Goal: Task Accomplishment & Management: Use online tool/utility

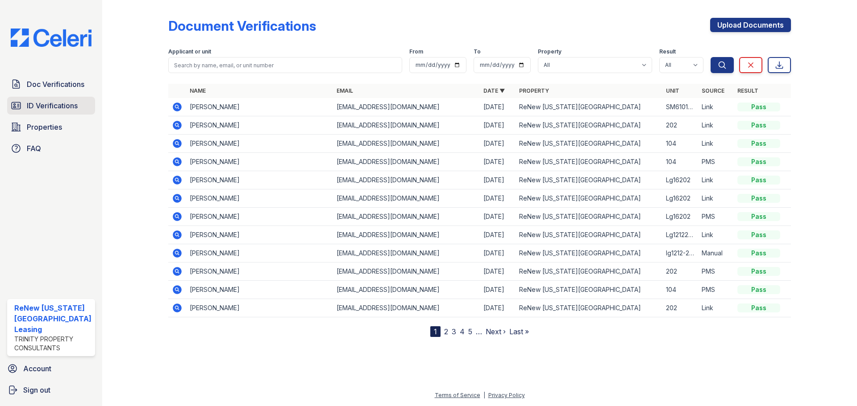
click at [62, 100] on span "ID Verifications" at bounding box center [52, 105] width 51 height 11
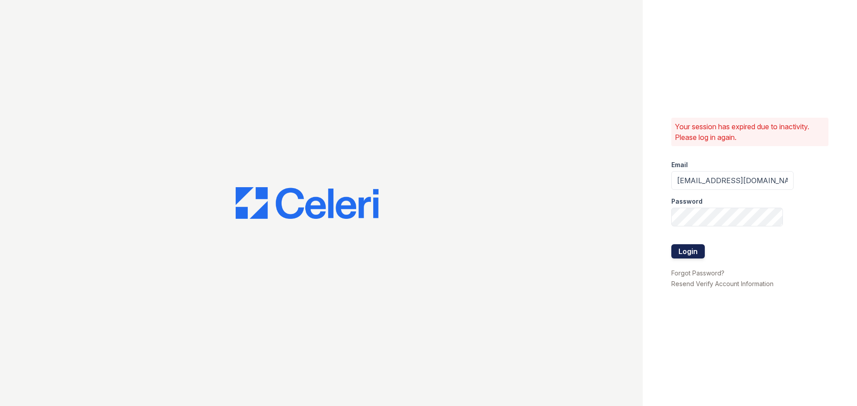
click at [688, 253] on button "Login" at bounding box center [687, 252] width 33 height 14
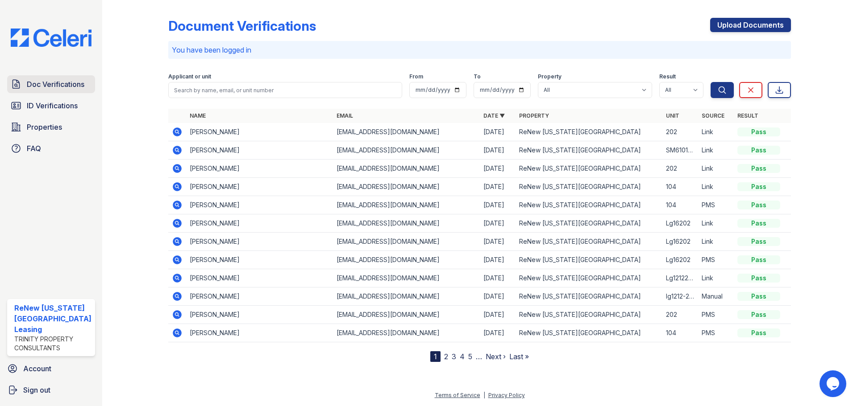
click at [35, 83] on span "Doc Verifications" at bounding box center [56, 84] width 58 height 11
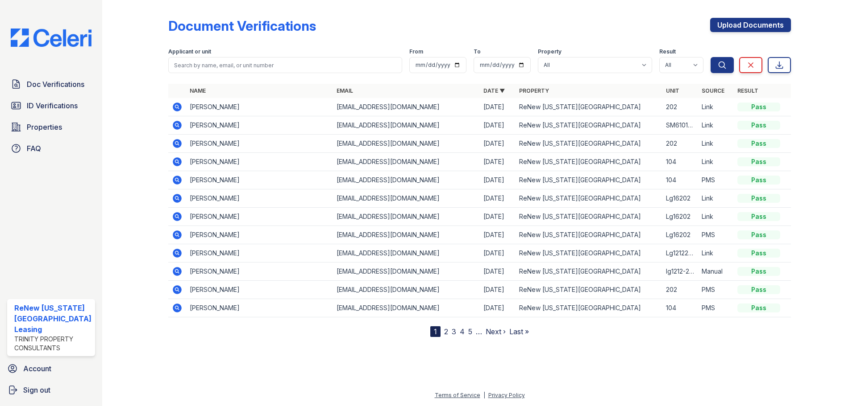
click at [146, 86] on div at bounding box center [142, 171] width 52 height 334
click at [38, 86] on span "Doc Verifications" at bounding box center [56, 84] width 58 height 11
click at [46, 107] on span "ID Verifications" at bounding box center [52, 105] width 51 height 11
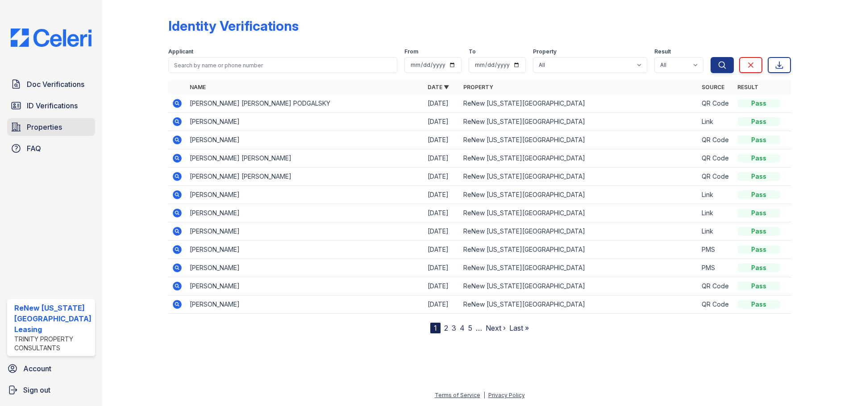
click at [26, 127] on link "Properties" at bounding box center [51, 127] width 88 height 18
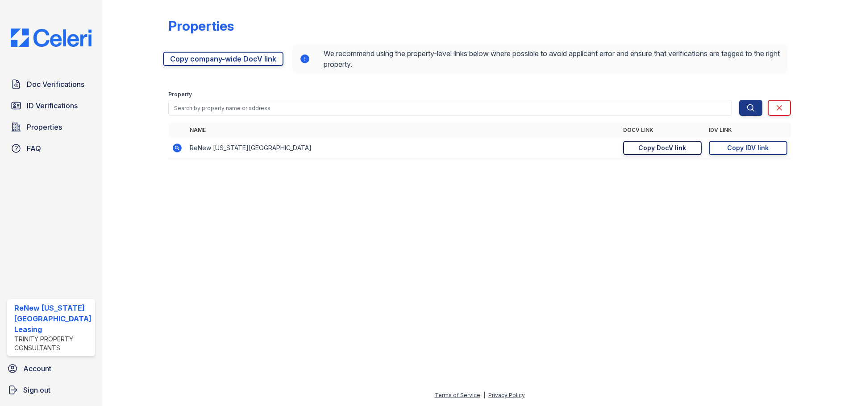
click at [654, 152] on div "Copy DocV link" at bounding box center [662, 148] width 48 height 9
